Goal: Communication & Community: Participate in discussion

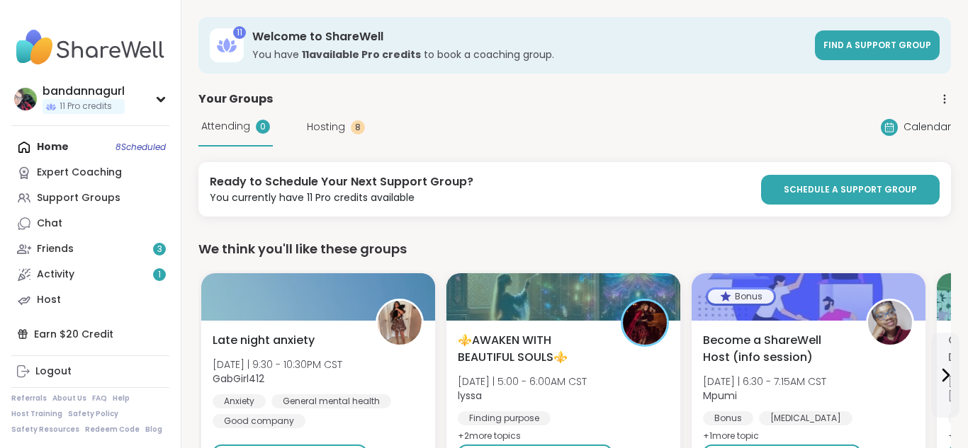
click at [321, 129] on span "Hosting" at bounding box center [326, 127] width 38 height 15
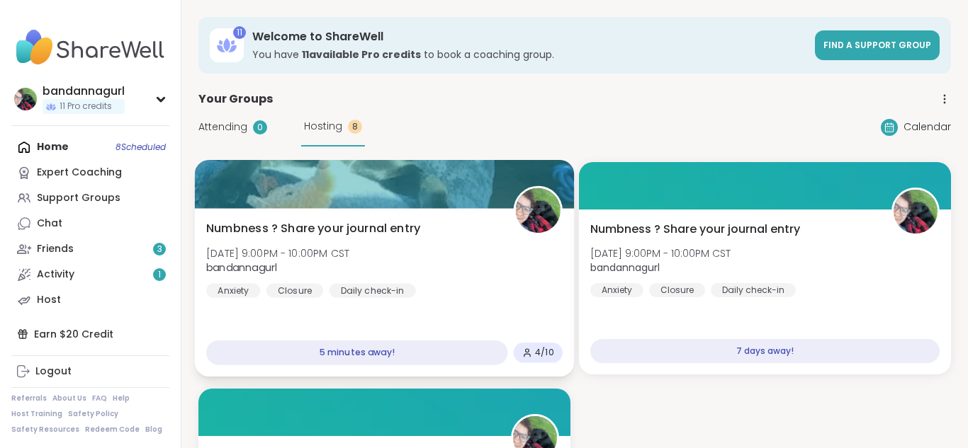
click at [318, 229] on span "Numbness ? Share your journal entry" at bounding box center [313, 228] width 214 height 17
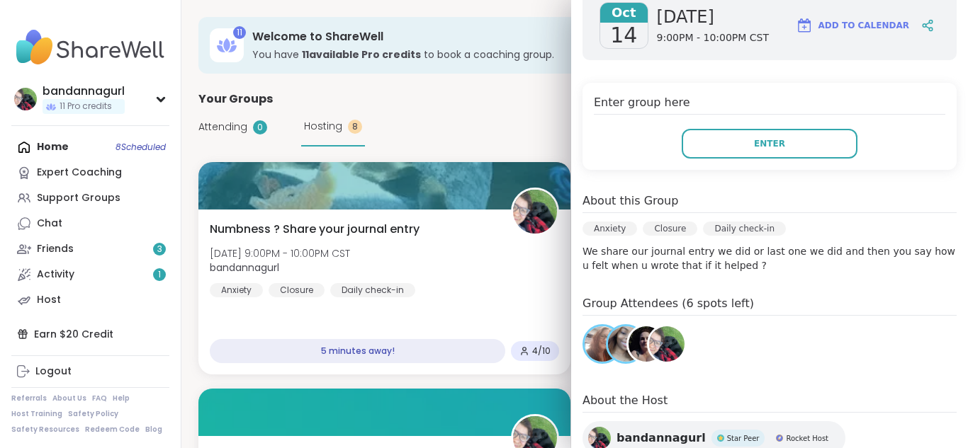
scroll to position [255, 0]
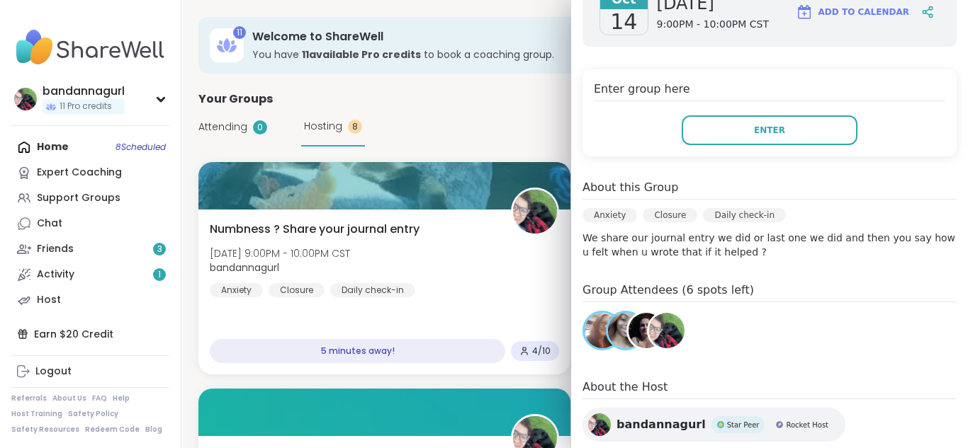
click at [720, 335] on div "[DATE] [DATE] 9:00PM - 10:00PM CST Add to Calendar Enter group here Enter About…" at bounding box center [769, 241] width 397 height 550
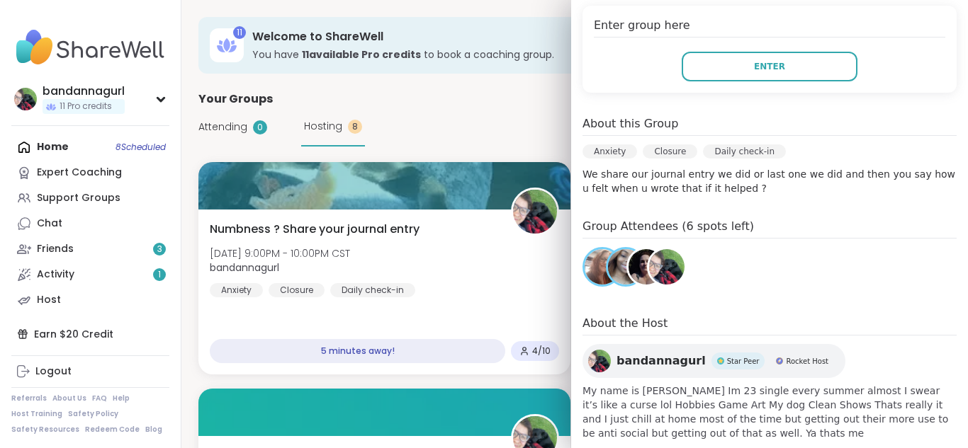
scroll to position [319, 0]
click at [737, 220] on div "Group Attendees (6 spots left)" at bounding box center [769, 254] width 374 height 74
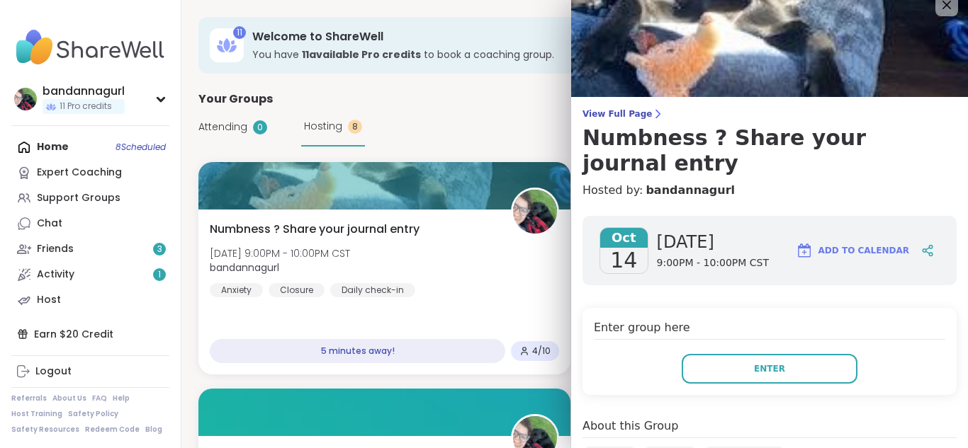
scroll to position [8, 0]
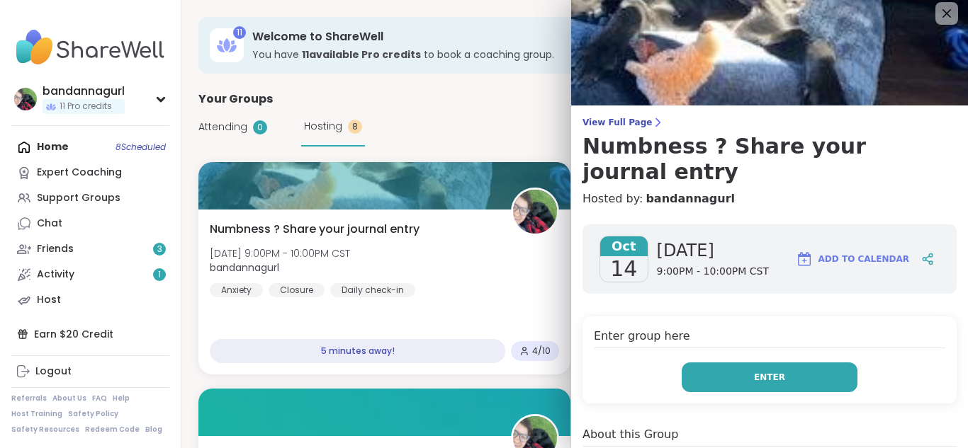
click at [837, 363] on button "Enter" at bounding box center [769, 378] width 176 height 30
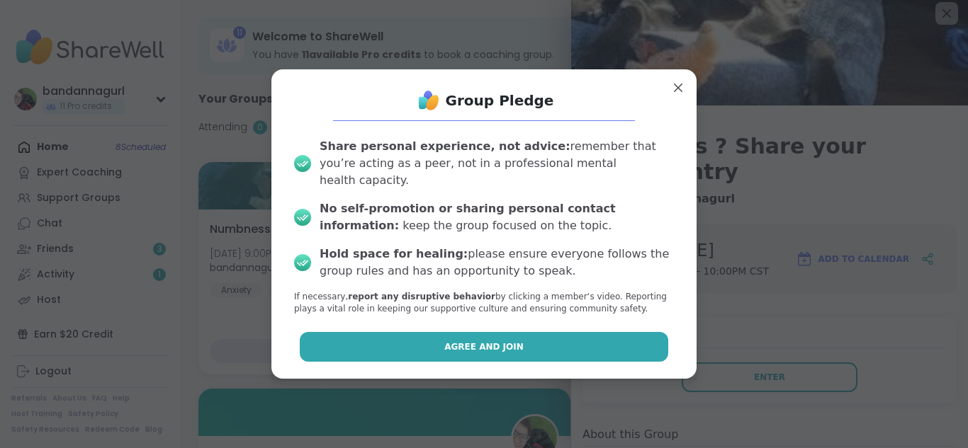
click at [590, 332] on button "Agree and Join" at bounding box center [484, 347] width 369 height 30
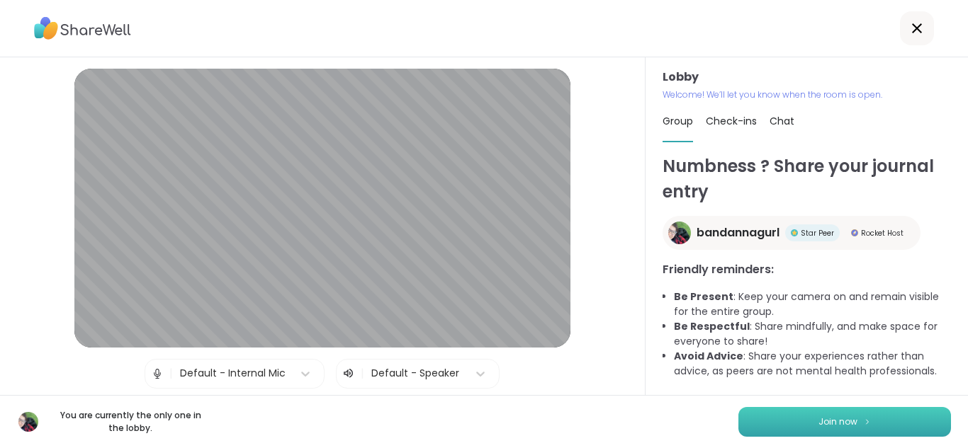
click at [873, 426] on button "Join now" at bounding box center [844, 422] width 213 height 30
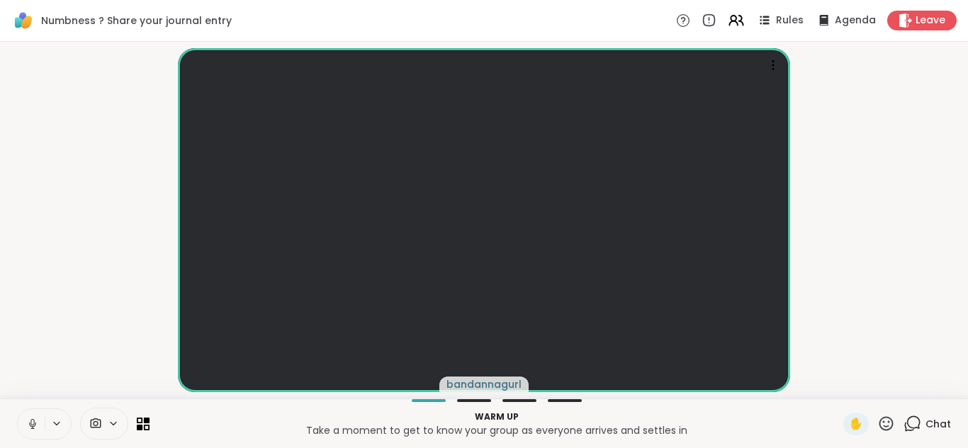
click at [29, 421] on icon at bounding box center [32, 424] width 13 height 13
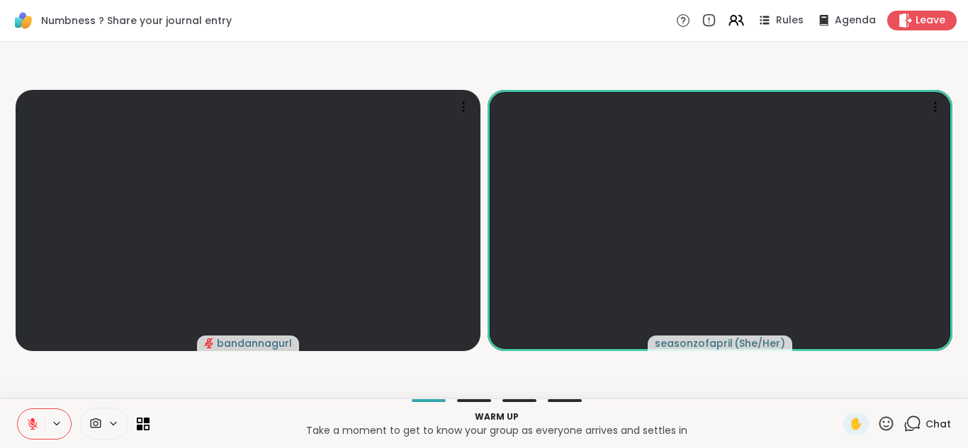
click at [25, 412] on button at bounding box center [31, 424] width 27 height 30
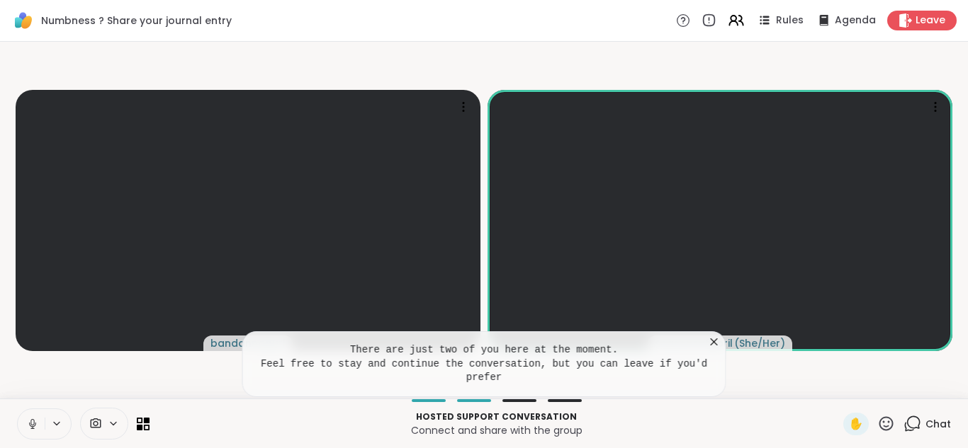
click at [717, 344] on icon at bounding box center [714, 342] width 14 height 14
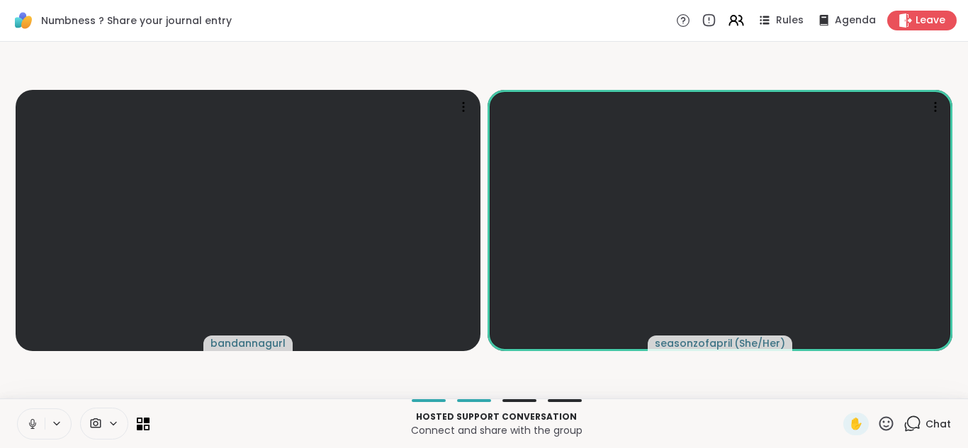
click at [23, 424] on button at bounding box center [31, 424] width 27 height 30
click at [24, 424] on icon at bounding box center [30, 424] width 13 height 13
click at [23, 424] on button at bounding box center [31, 424] width 27 height 30
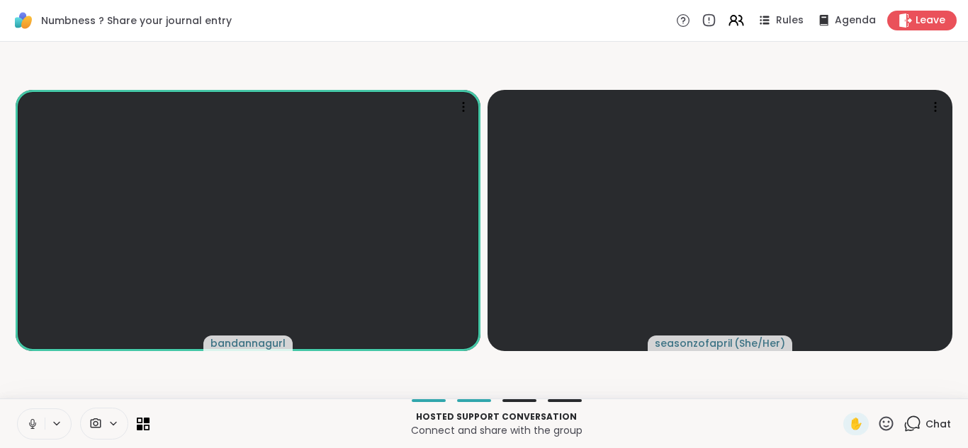
click at [23, 424] on button at bounding box center [31, 424] width 27 height 30
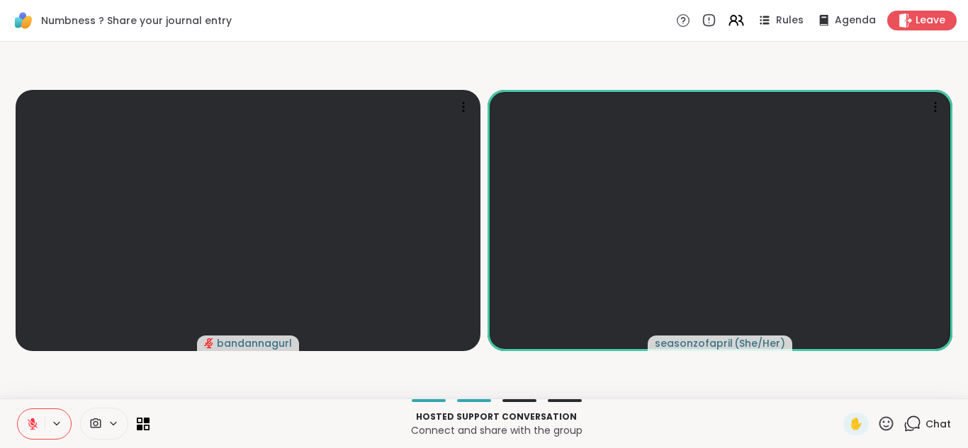
click at [23, 424] on button at bounding box center [31, 424] width 27 height 30
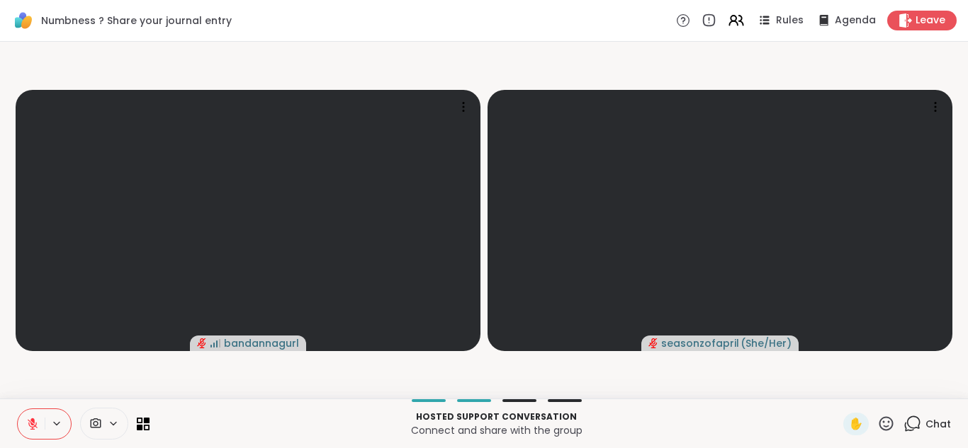
click at [23, 424] on button at bounding box center [31, 424] width 27 height 30
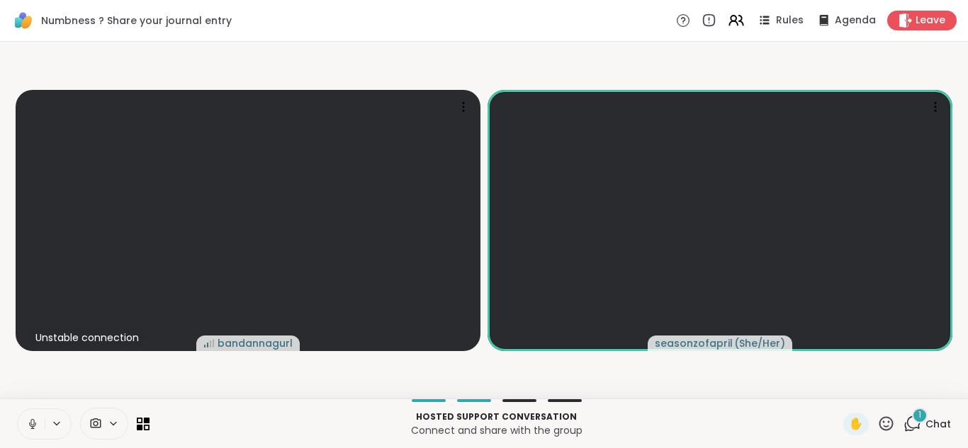
click at [919, 424] on icon at bounding box center [912, 424] width 18 height 18
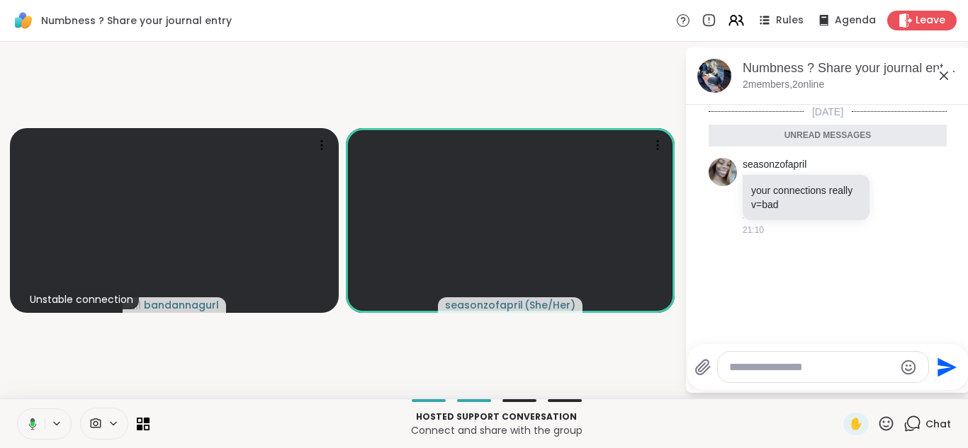
click at [786, 363] on textarea "Type your message" at bounding box center [811, 368] width 165 height 14
type textarea "****"
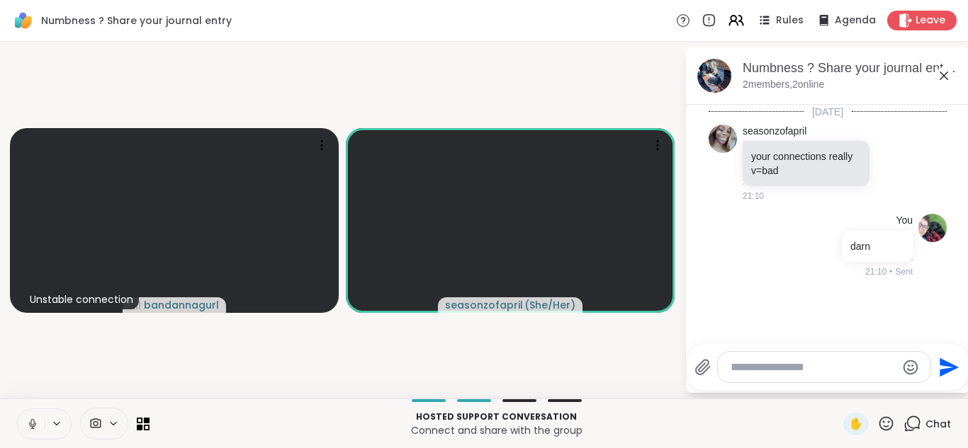
click at [948, 78] on icon at bounding box center [943, 75] width 17 height 17
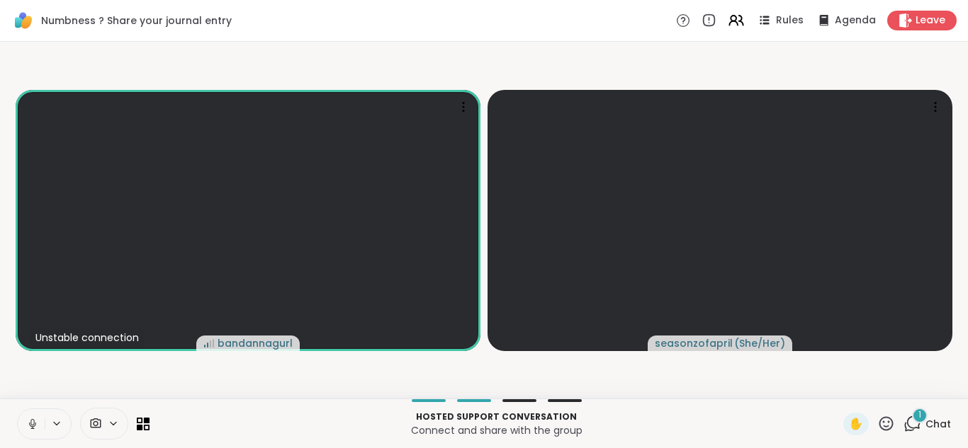
click at [917, 420] on div "1" at bounding box center [920, 416] width 16 height 16
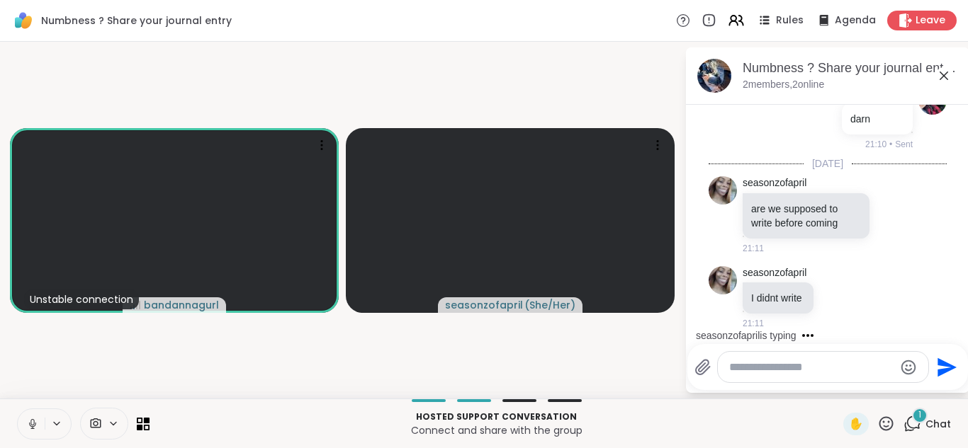
scroll to position [203, 0]
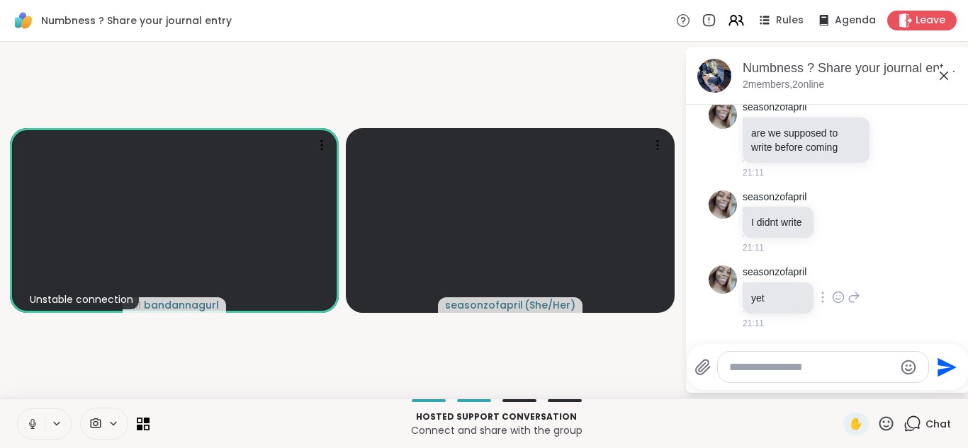
click at [836, 299] on icon at bounding box center [838, 298] width 4 height 1
click at [804, 273] on div "Select Reaction: Thumbs up" at bounding box center [806, 274] width 13 height 13
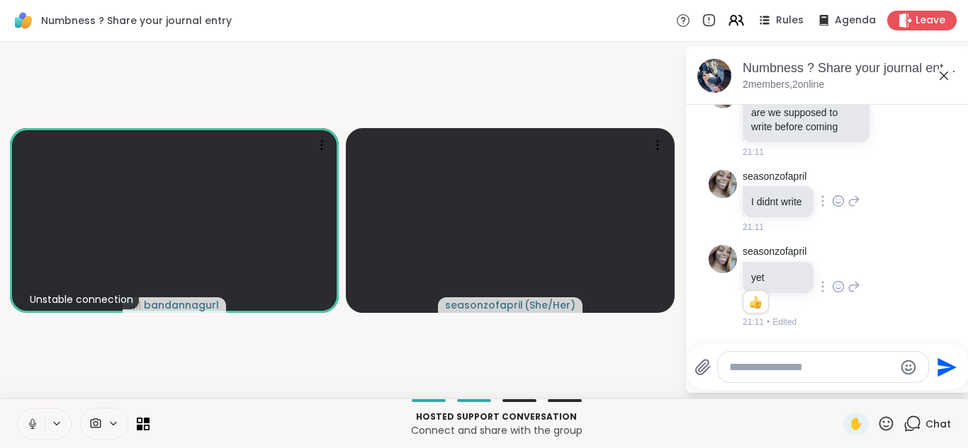
click at [839, 201] on icon at bounding box center [838, 201] width 13 height 14
click at [820, 185] on button "Select Reaction: Thumbs up" at bounding box center [807, 178] width 28 height 28
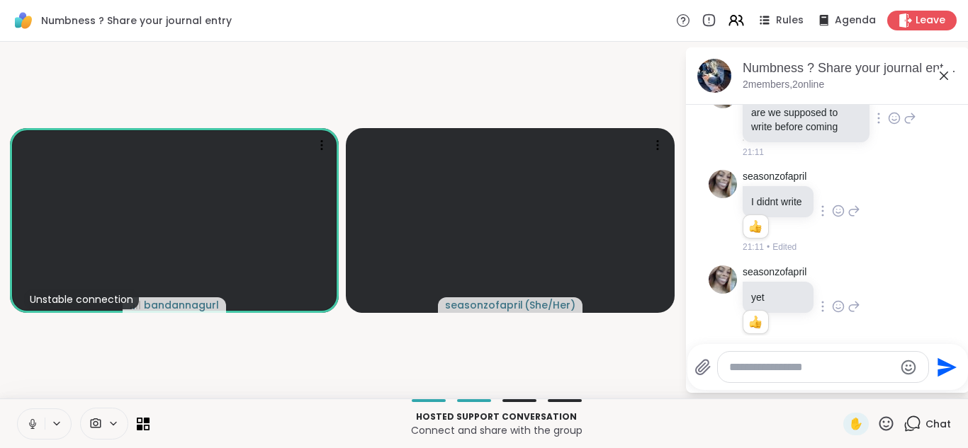
click at [898, 117] on icon at bounding box center [894, 118] width 13 height 14
click at [866, 216] on div "seasonzofapril I didnt write 1 1 21:11 • Edited" at bounding box center [827, 212] width 238 height 96
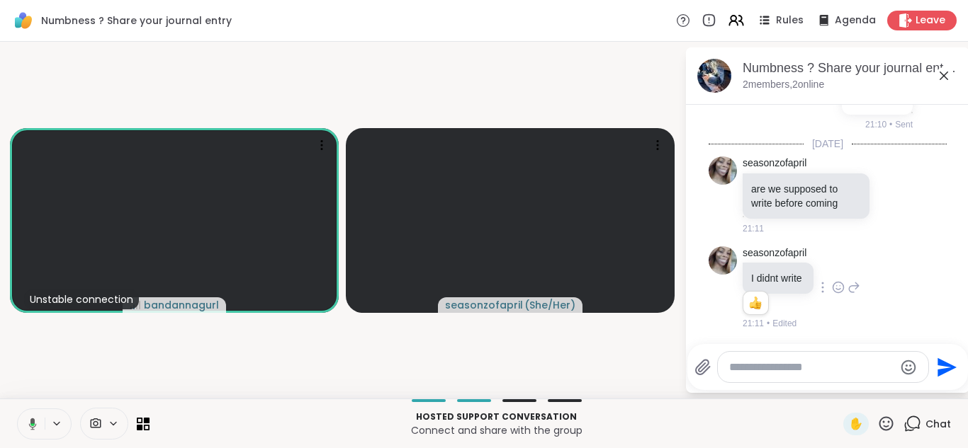
scroll to position [139, 0]
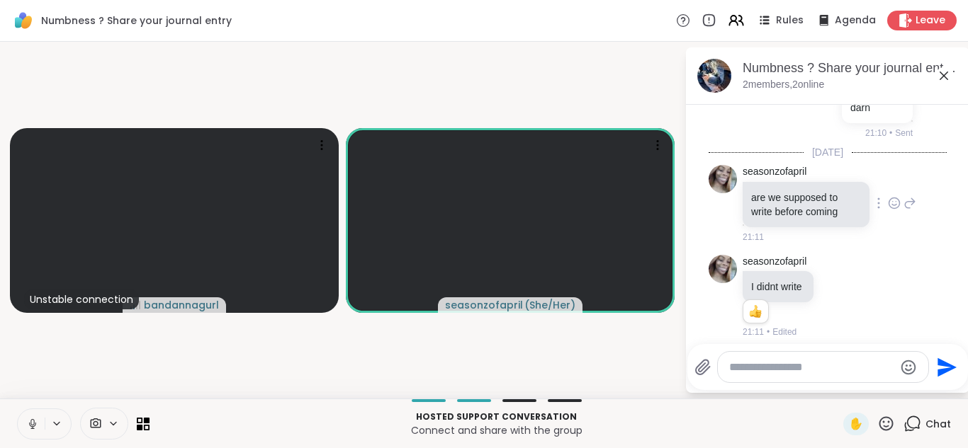
click at [897, 203] on icon at bounding box center [894, 203] width 13 height 14
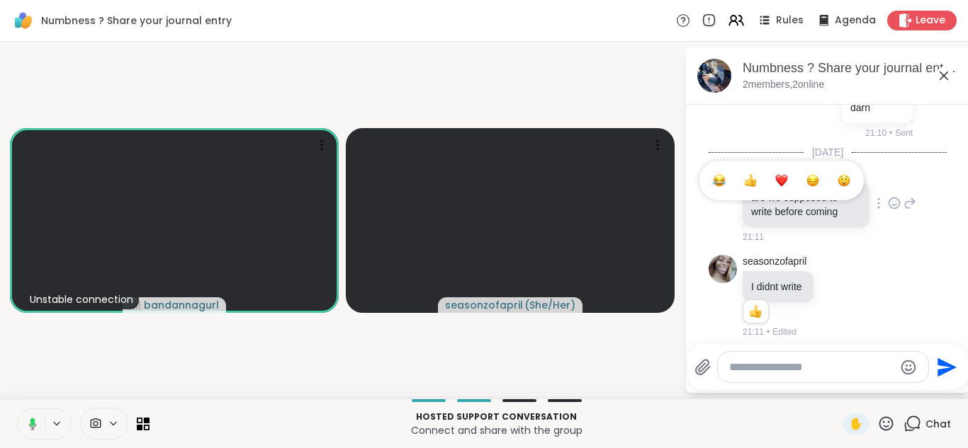
click at [757, 177] on button "Select Reaction: Thumbs up" at bounding box center [750, 180] width 28 height 28
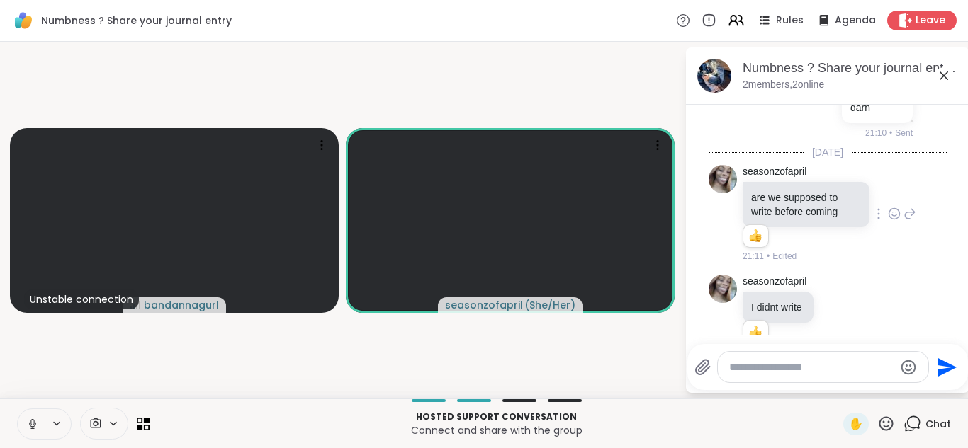
click at [947, 72] on icon at bounding box center [943, 76] width 9 height 9
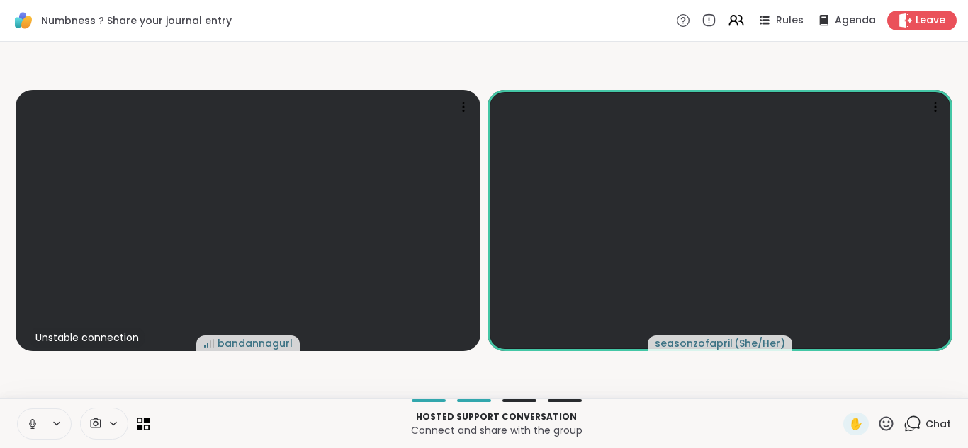
click at [886, 420] on icon at bounding box center [886, 424] width 18 height 18
click at [847, 383] on span "❤️" at bounding box center [844, 386] width 14 height 17
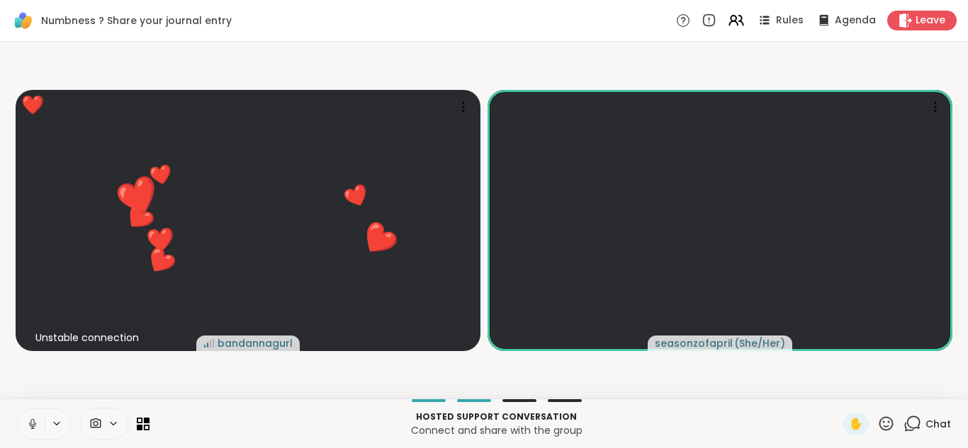
click at [908, 425] on icon at bounding box center [912, 424] width 18 height 18
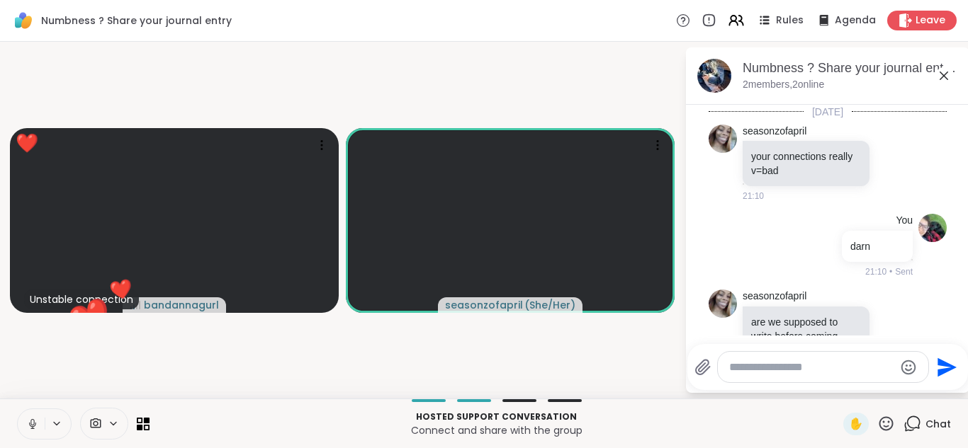
scroll to position [250, 0]
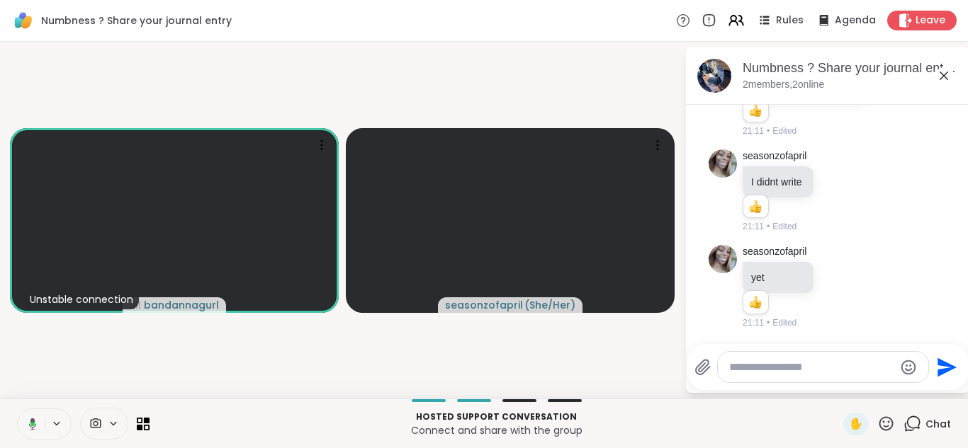
click at [947, 76] on icon at bounding box center [943, 75] width 17 height 17
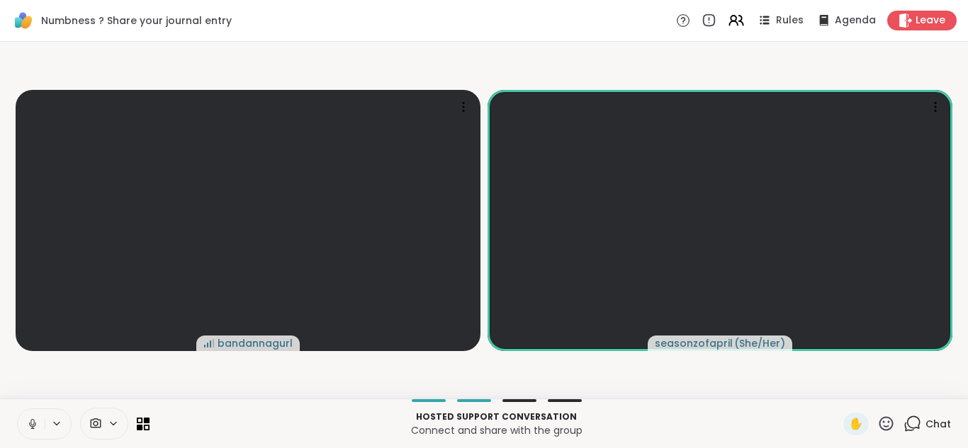
click at [910, 424] on icon at bounding box center [912, 424] width 18 height 18
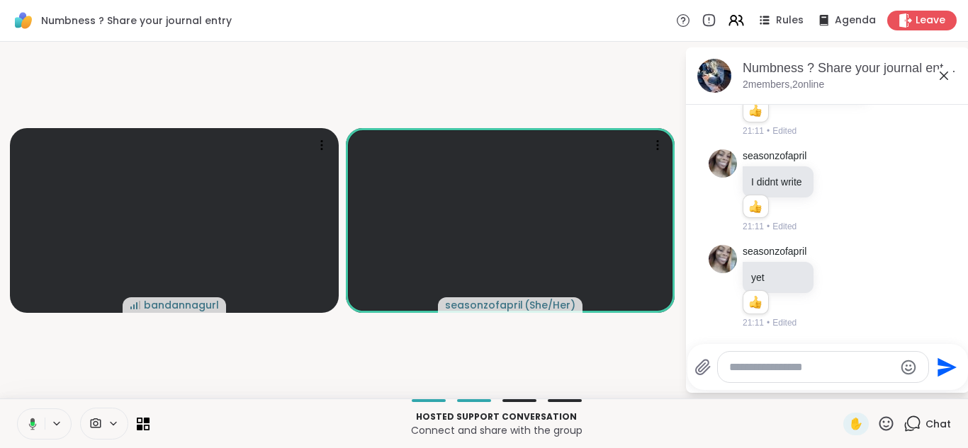
click at [941, 77] on icon at bounding box center [943, 75] width 17 height 17
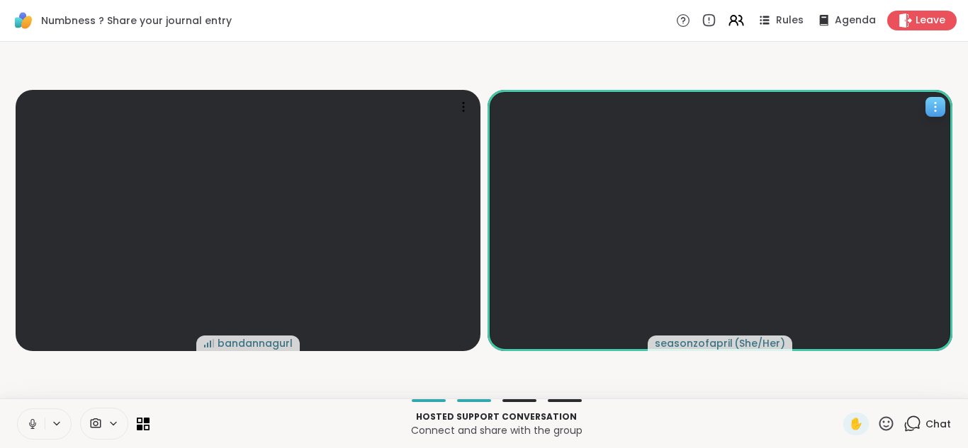
click at [843, 172] on video at bounding box center [719, 220] width 465 height 261
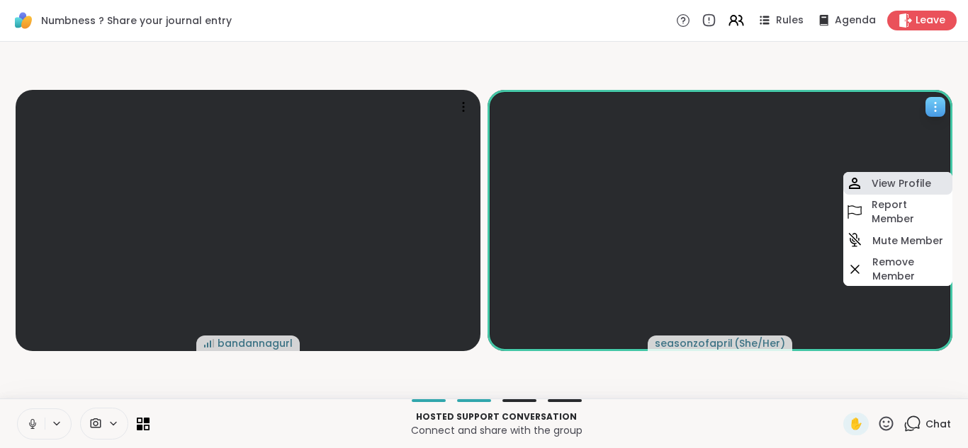
click at [868, 182] on div "View Profile" at bounding box center [897, 183] width 109 height 23
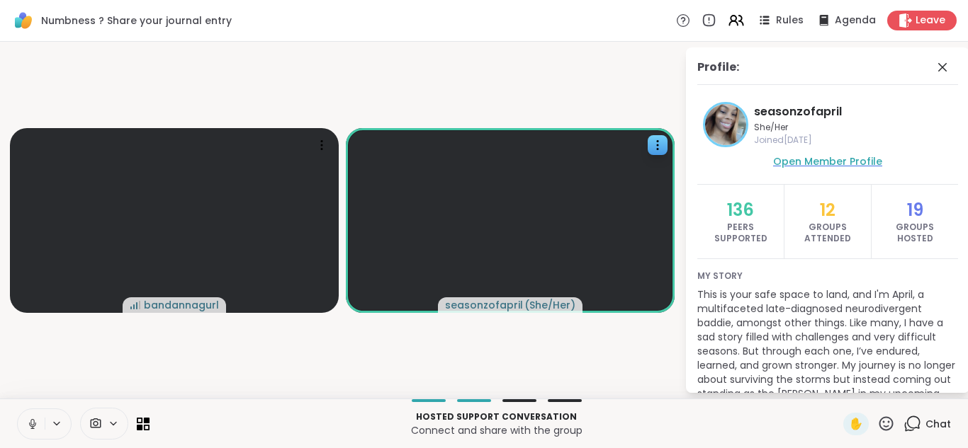
click at [803, 159] on span "Open Member Profile" at bounding box center [827, 161] width 109 height 14
click at [942, 72] on icon at bounding box center [942, 67] width 17 height 17
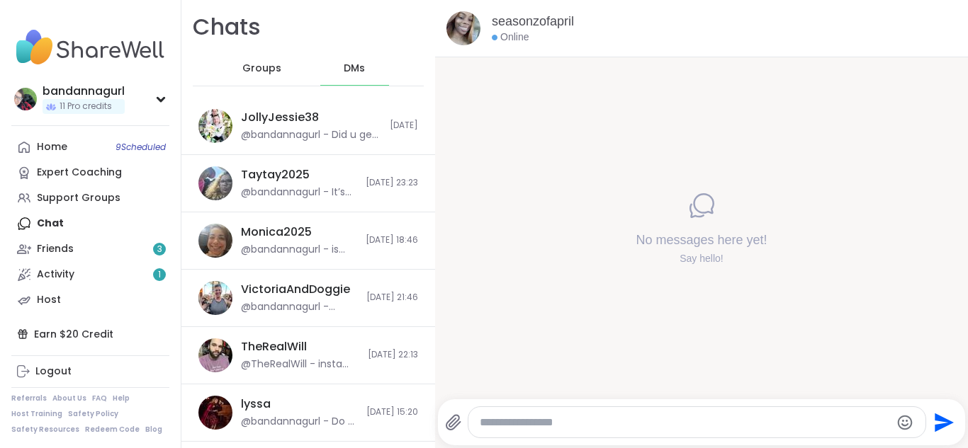
click at [506, 421] on textarea "Type your message" at bounding box center [685, 423] width 411 height 14
type textarea "***"
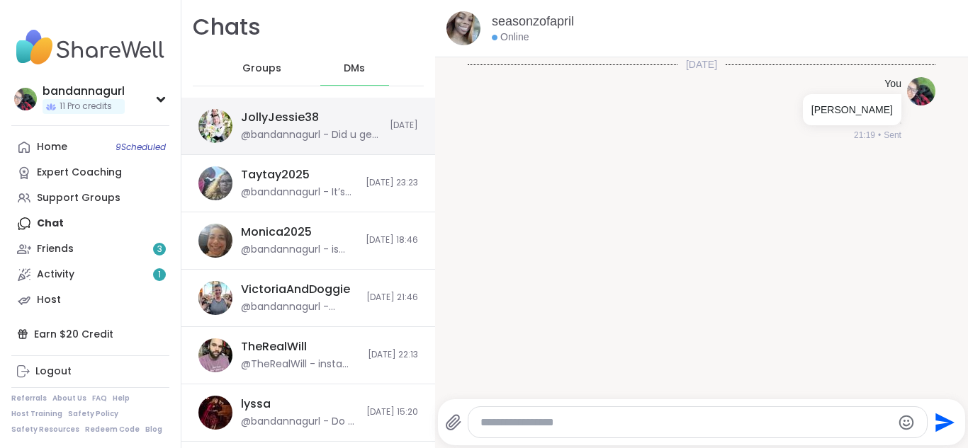
click at [385, 115] on div "JollyJessie38 @bandannagurl - Did u get my snap add back Today" at bounding box center [308, 126] width 254 height 57
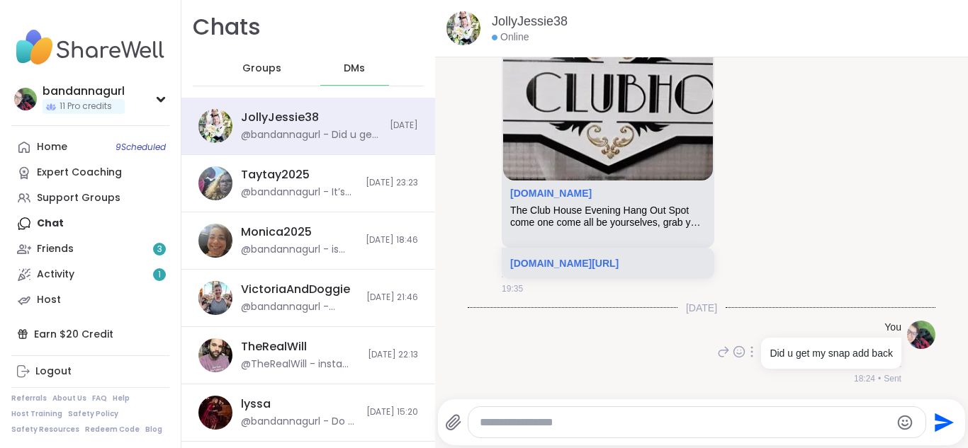
click at [620, 346] on div "You Did u get my snap add back 18:24 • Sent" at bounding box center [702, 353] width 468 height 76
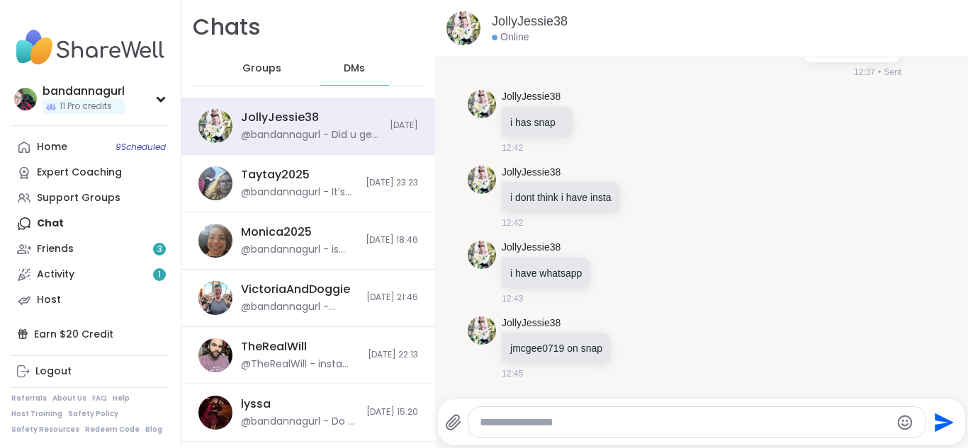
scroll to position [521, 0]
